Goal: Task Accomplishment & Management: Manage account settings

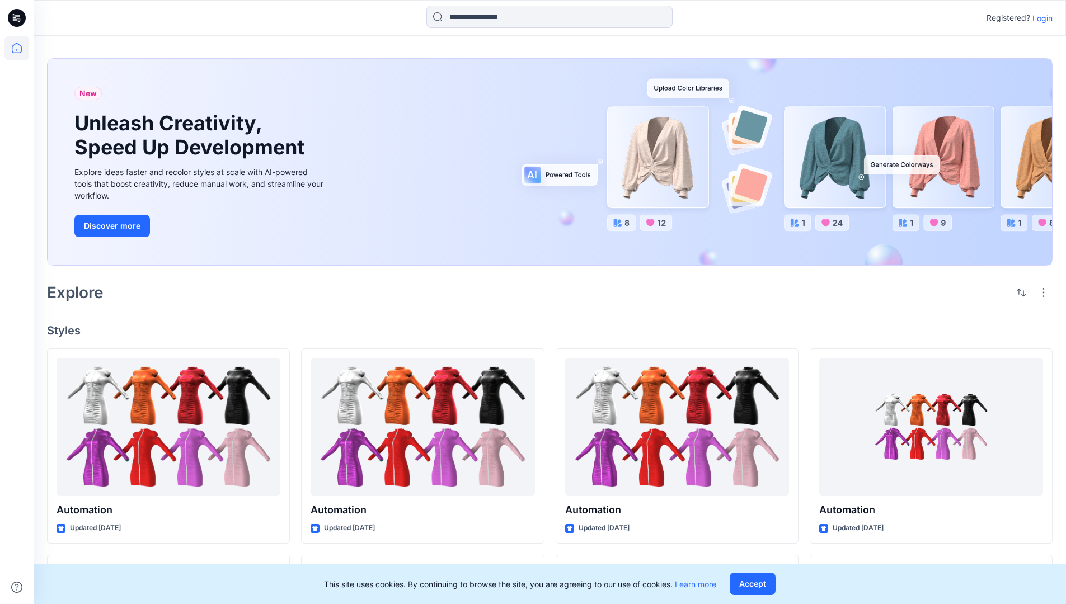
click at [1039, 18] on p "Login" at bounding box center [1042, 18] width 20 height 12
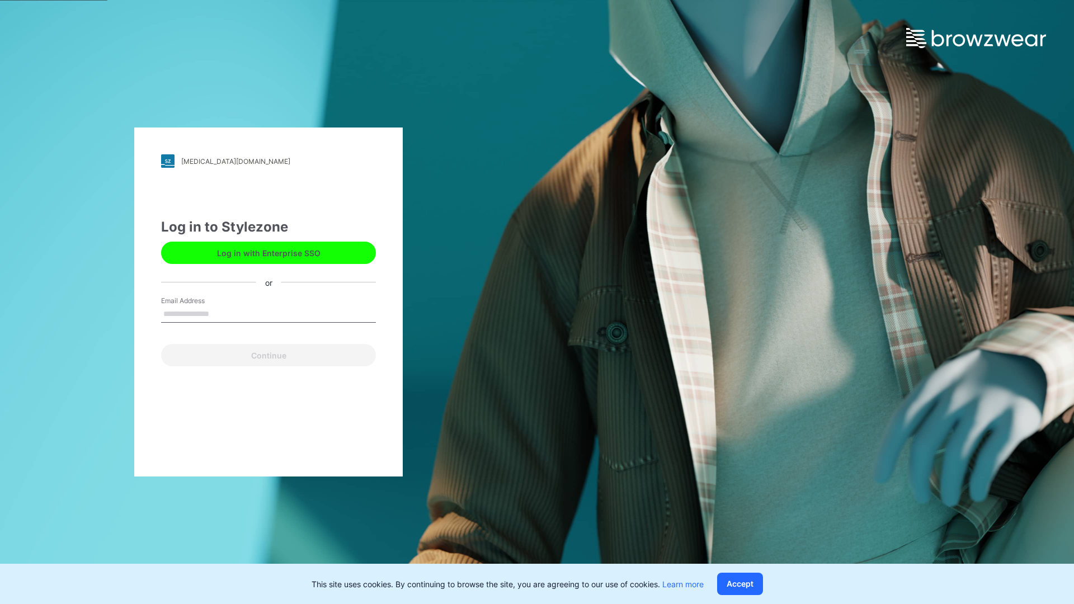
click at [221, 313] on input "Email Address" at bounding box center [268, 314] width 215 height 17
type input "**********"
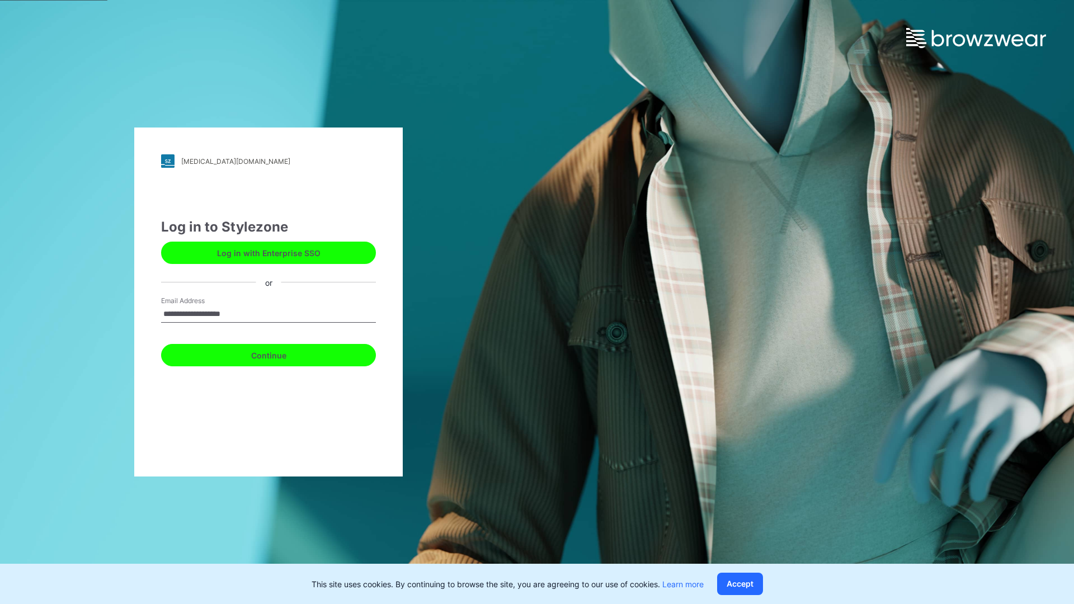
click at [281, 354] on button "Continue" at bounding box center [268, 355] width 215 height 22
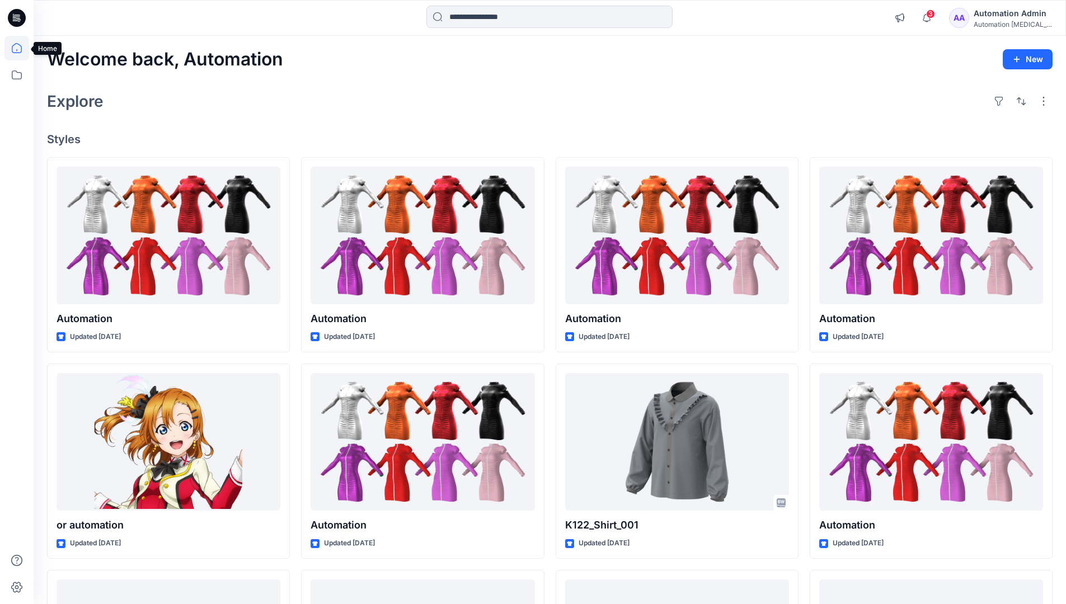
click at [21, 48] on icon at bounding box center [17, 48] width 10 height 10
click at [20, 73] on icon at bounding box center [16, 75] width 25 height 25
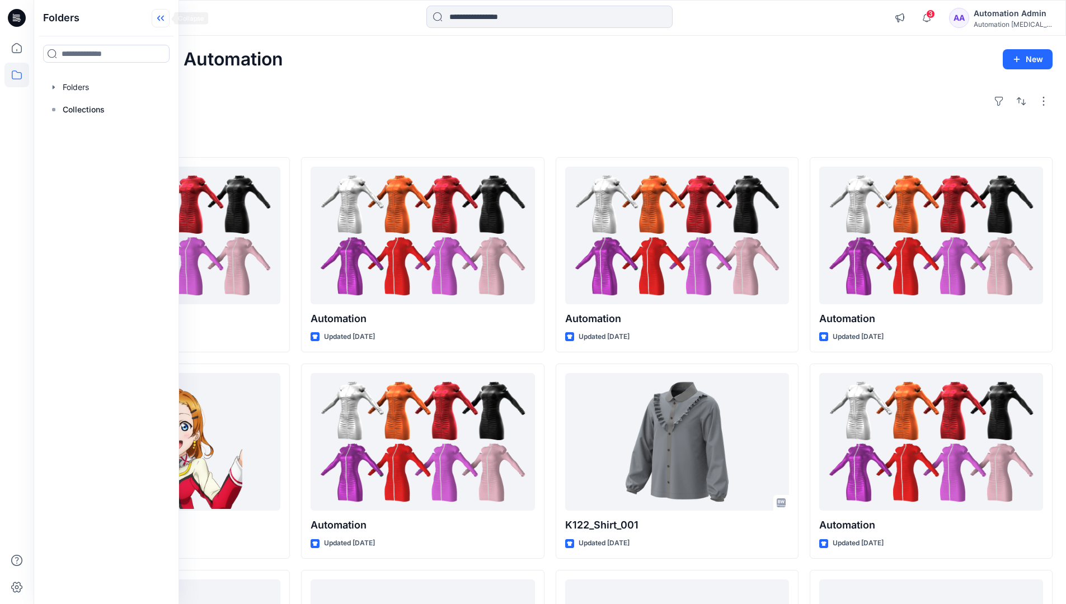
click at [162, 20] on icon at bounding box center [161, 18] width 18 height 18
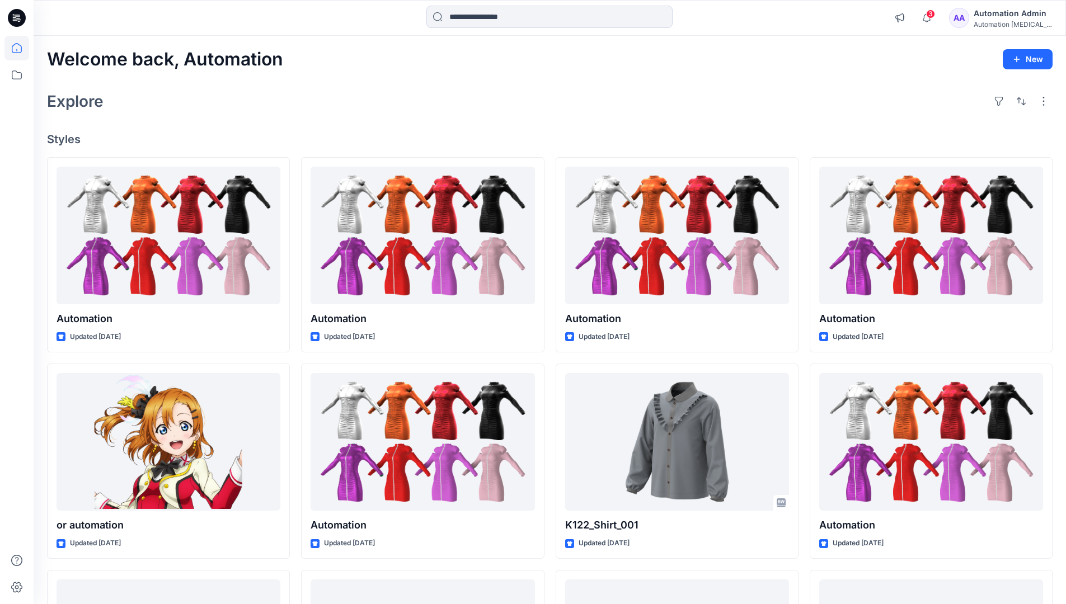
click at [1010, 18] on div "Automation Admin" at bounding box center [1012, 13] width 78 height 13
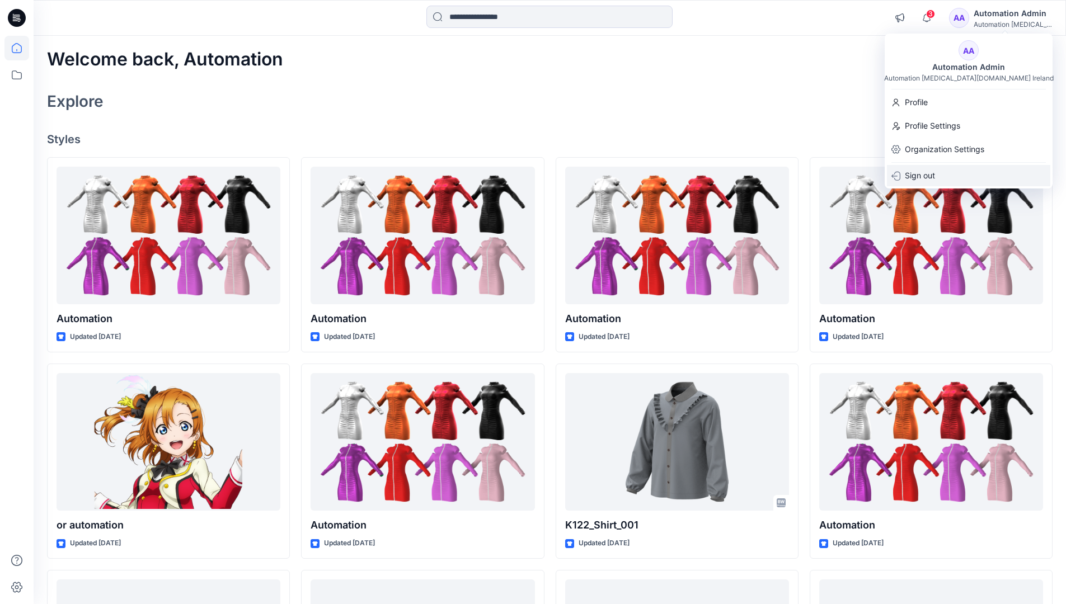
click at [913, 176] on p "Sign out" at bounding box center [919, 175] width 30 height 21
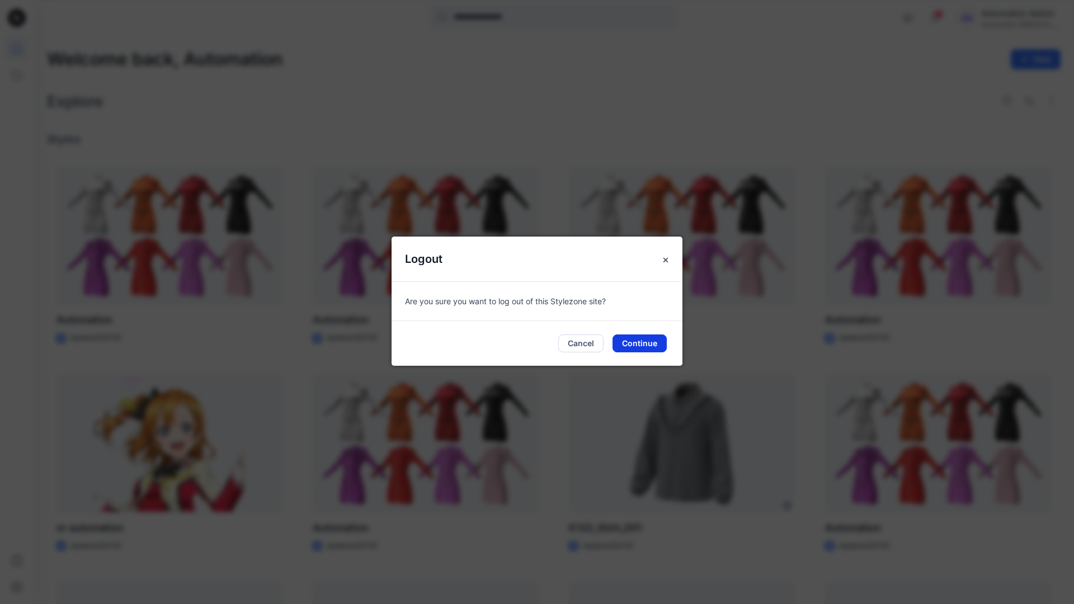
click at [620, 345] on button "Continue" at bounding box center [639, 343] width 54 height 18
